Goal: Check status: Check status

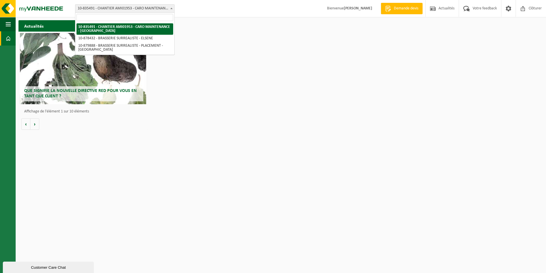
click at [127, 7] on span "10-835491 - CHANTIER AMI01953 - CARO MAINTENANCE - [GEOGRAPHIC_DATA]" at bounding box center [124, 9] width 99 height 8
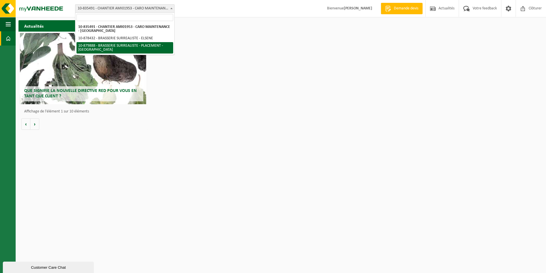
select select "109117"
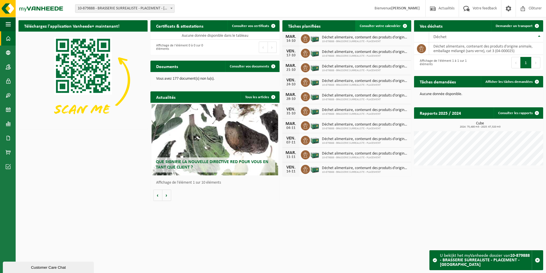
click at [375, 23] on link "Consulter votre calendrier" at bounding box center [382, 25] width 55 height 11
